Goal: Task Accomplishment & Management: Use online tool/utility

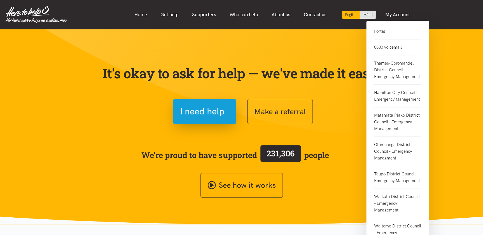
click at [383, 31] on link "Portal" at bounding box center [397, 33] width 47 height 11
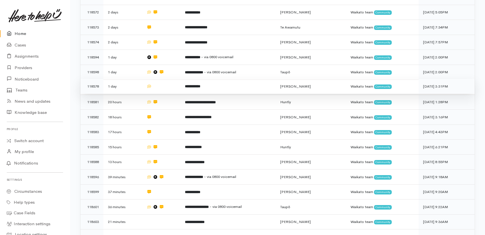
scroll to position [219, 0]
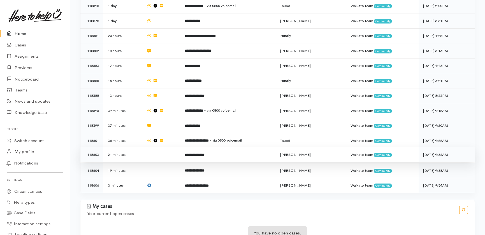
click at [161, 147] on td at bounding box center [161, 154] width 39 height 15
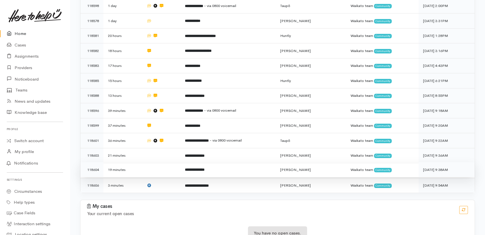
click at [163, 163] on td at bounding box center [161, 170] width 39 height 15
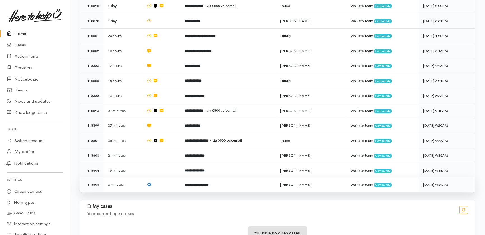
click at [165, 177] on td at bounding box center [161, 184] width 39 height 15
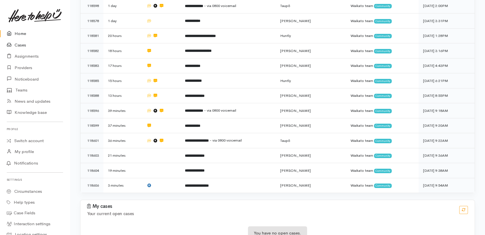
click at [21, 46] on link "Cases" at bounding box center [35, 45] width 70 height 11
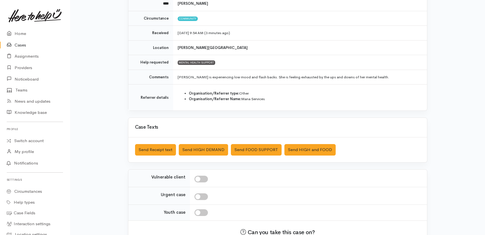
scroll to position [76, 0]
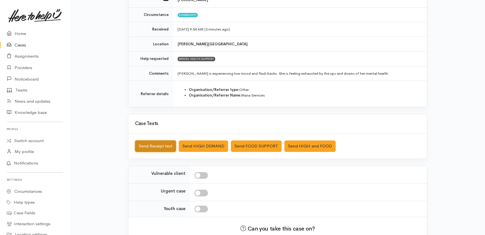
click at [159, 145] on button "Send Receipt text" at bounding box center [155, 146] width 41 height 11
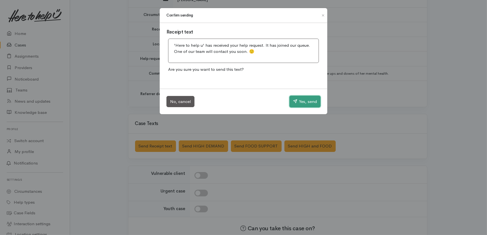
click at [297, 104] on button "Yes, send" at bounding box center [305, 102] width 31 height 12
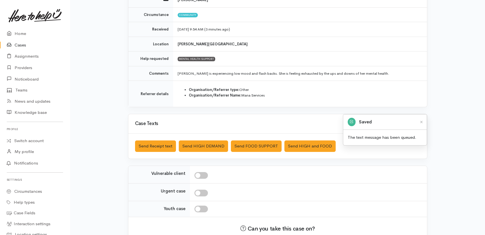
click at [205, 176] on input "checkbox" at bounding box center [201, 175] width 13 height 7
checkbox input "true"
click at [21, 33] on link "Home" at bounding box center [35, 33] width 70 height 11
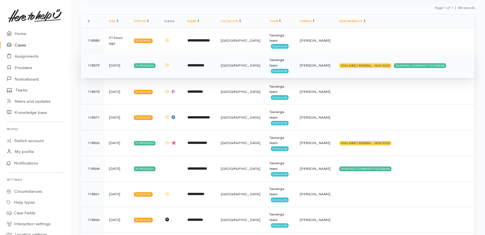
scroll to position [102, 0]
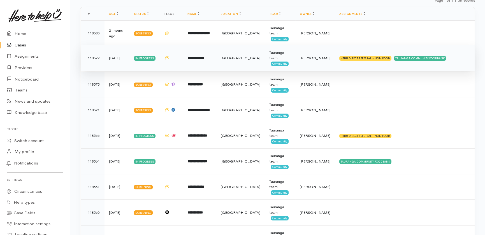
click at [216, 63] on td "**********" at bounding box center [199, 58] width 33 height 26
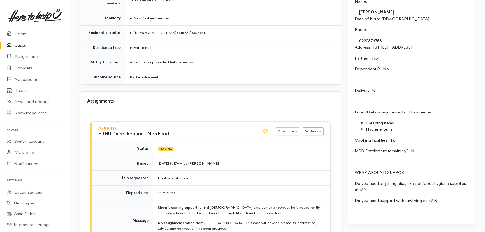
scroll to position [561, 0]
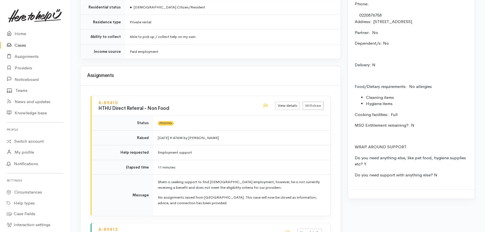
click at [24, 44] on link "Cases" at bounding box center [35, 45] width 70 height 11
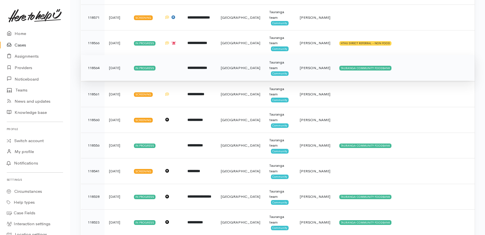
scroll to position [204, 0]
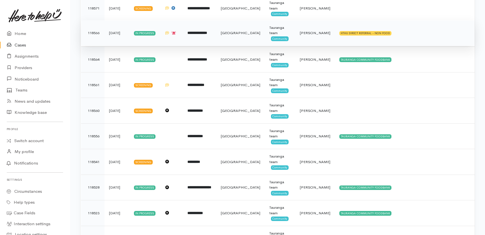
click at [207, 33] on b "**********" at bounding box center [198, 33] width 20 height 4
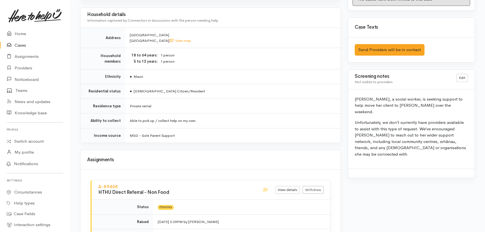
scroll to position [408, 0]
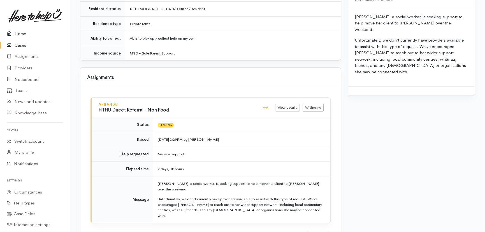
click at [19, 34] on link "Home" at bounding box center [35, 33] width 70 height 11
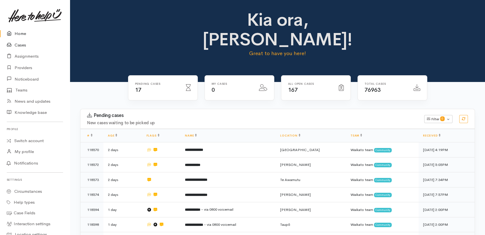
click at [23, 45] on link "Cases" at bounding box center [35, 45] width 70 height 11
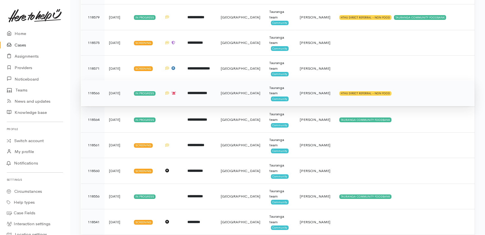
scroll to position [153, 0]
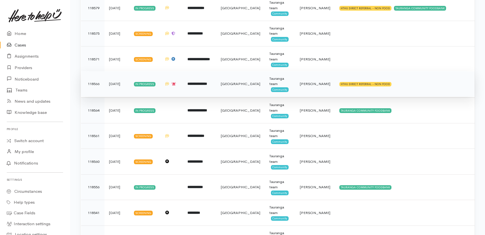
click at [305, 86] on span "[PERSON_NAME]" at bounding box center [315, 84] width 31 height 5
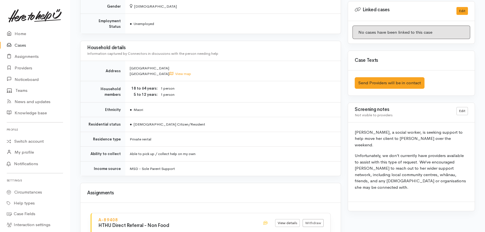
scroll to position [382, 0]
